Goal: Find contact information: Find contact information

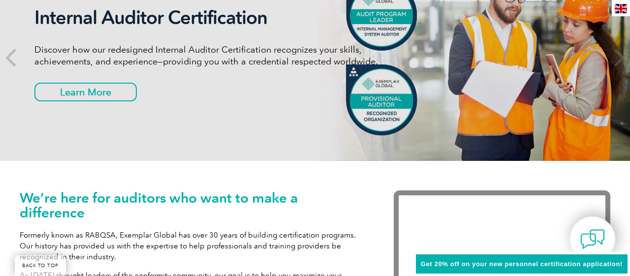
scroll to position [165, 0]
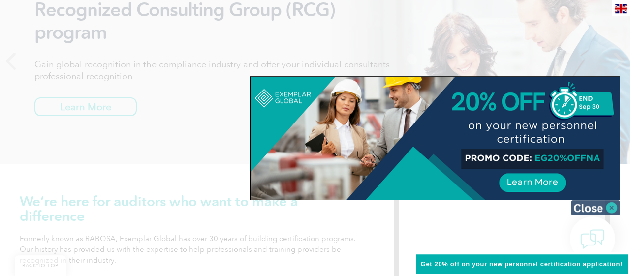
click at [614, 207] on img at bounding box center [595, 207] width 49 height 15
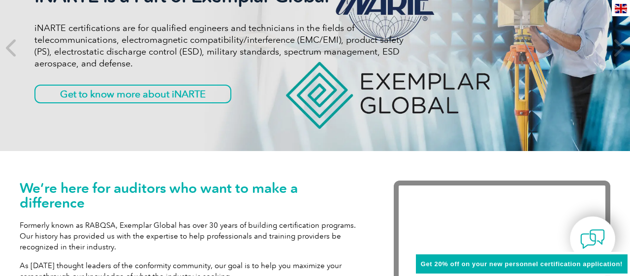
scroll to position [0, 0]
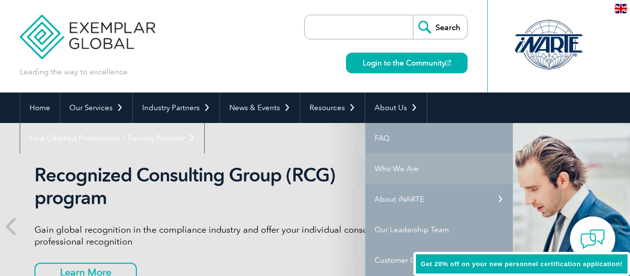
click at [391, 169] on link "Who We Are" at bounding box center [439, 169] width 148 height 31
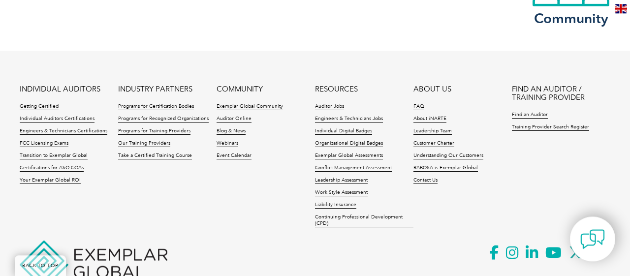
scroll to position [1906, 0]
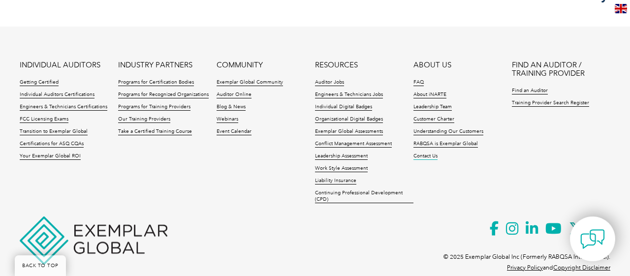
click at [418, 153] on link "Contact Us" at bounding box center [425, 156] width 24 height 7
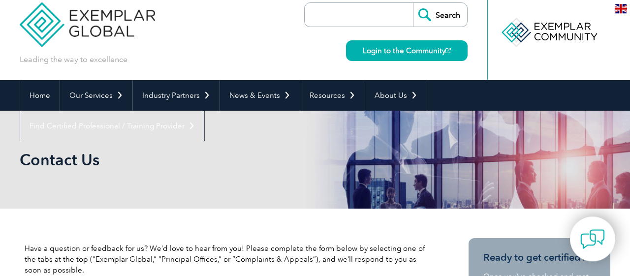
scroll to position [11, 0]
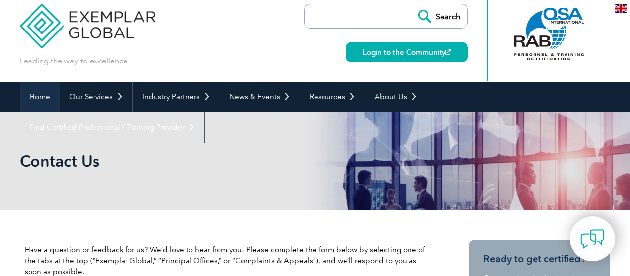
click at [40, 95] on link "Home" at bounding box center [39, 97] width 39 height 31
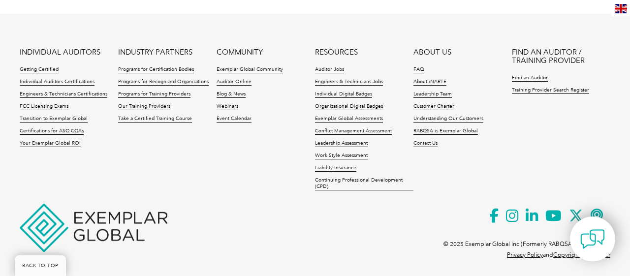
scroll to position [2418, 0]
